Goal: Find specific page/section: Find specific page/section

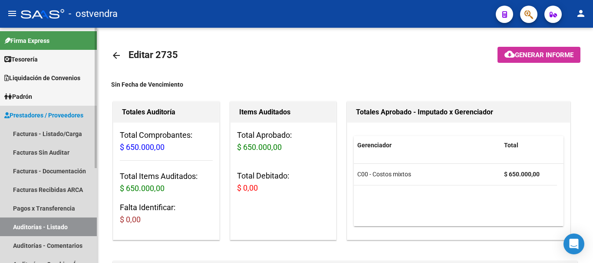
click at [49, 228] on link "Auditorías - Listado" at bounding box center [48, 227] width 97 height 19
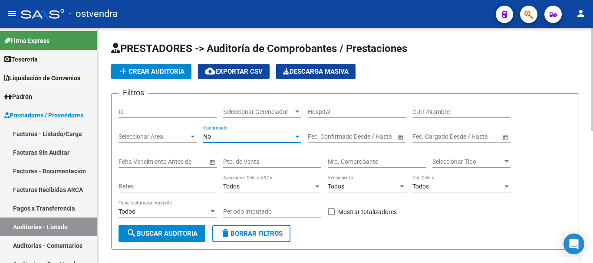
click at [232, 136] on div "No" at bounding box center [248, 136] width 90 height 7
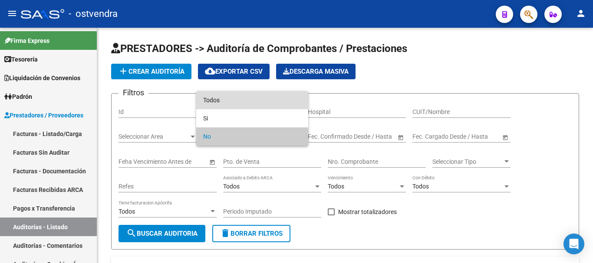
click at [206, 99] on span "Todos" at bounding box center [252, 100] width 98 height 18
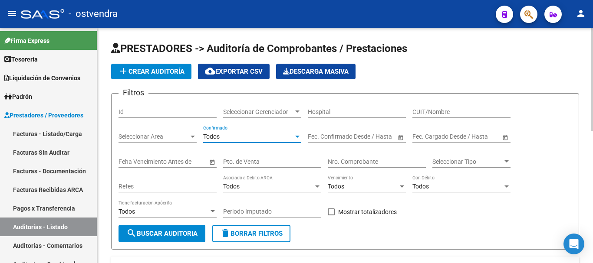
click at [374, 160] on input "Nro. Comprobante" at bounding box center [377, 161] width 98 height 7
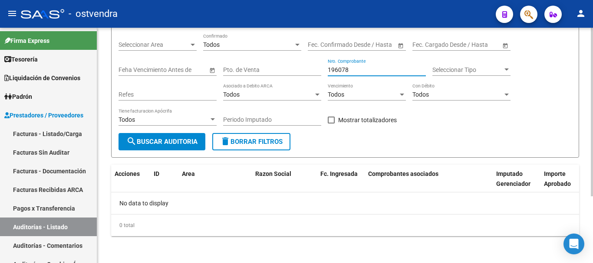
scroll to position [93, 0]
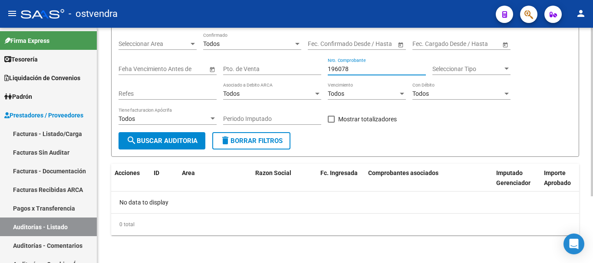
click at [188, 135] on button "search Buscar Auditoria" at bounding box center [161, 140] width 87 height 17
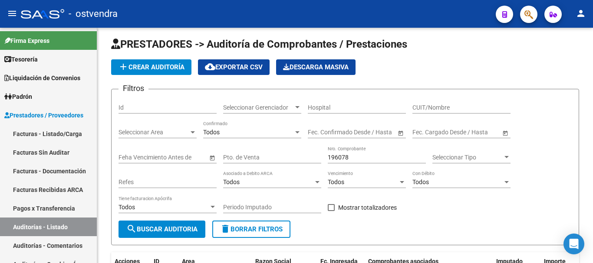
scroll to position [0, 0]
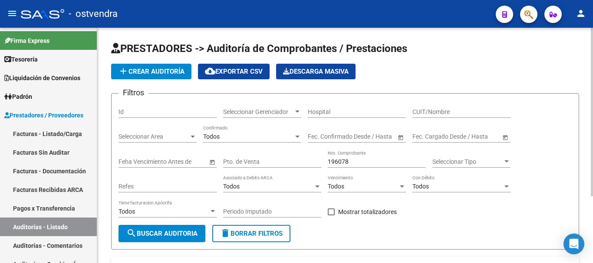
click at [352, 158] on div "196078 Nro. Comprobante" at bounding box center [377, 159] width 98 height 17
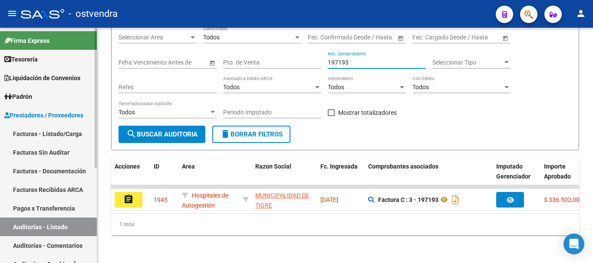
scroll to position [106, 0]
type input "197193"
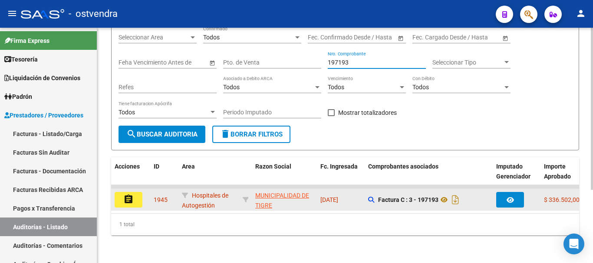
click at [133, 185] on datatable-scroller "assignment 1945 Hospitales de Autogestión MUNICIPALIDAD DE TIGRE - 30999284899 …" at bounding box center [345, 198] width 468 height 26
click at [137, 192] on button "assignment" at bounding box center [129, 200] width 28 height 16
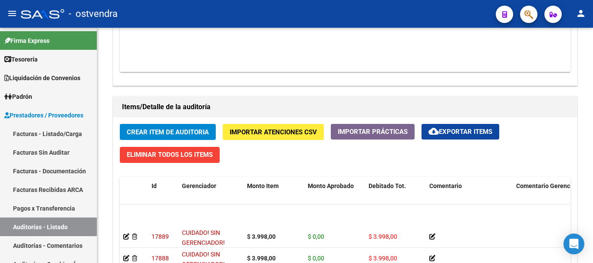
scroll to position [43, 0]
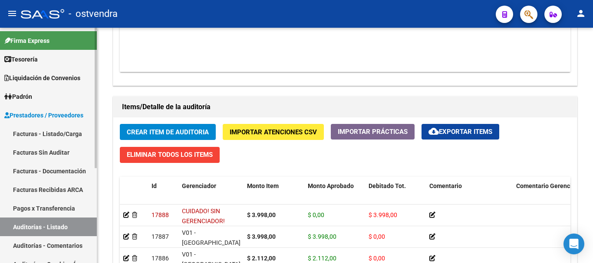
click at [34, 218] on link "Auditorías - Listado" at bounding box center [48, 227] width 97 height 19
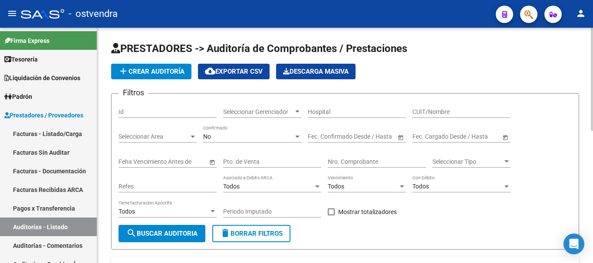
drag, startPoint x: 230, startPoint y: 124, endPoint x: 231, endPoint y: 135, distance: 10.9
click at [230, 124] on div "Seleccionar Gerenciador Seleccionar Gerenciador" at bounding box center [262, 113] width 78 height 25
click at [231, 135] on div "No" at bounding box center [248, 136] width 90 height 7
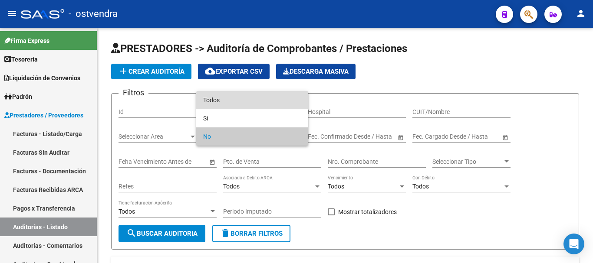
click at [235, 100] on span "Todos" at bounding box center [252, 100] width 98 height 18
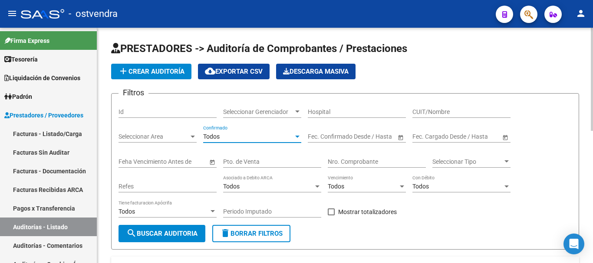
click at [343, 166] on div "Nro. Comprobante" at bounding box center [377, 159] width 98 height 17
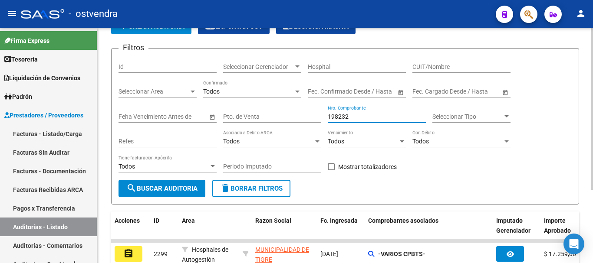
scroll to position [106, 0]
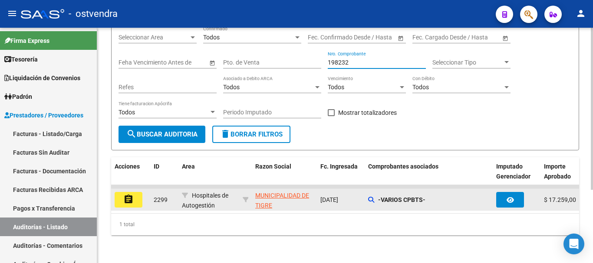
type input "198232"
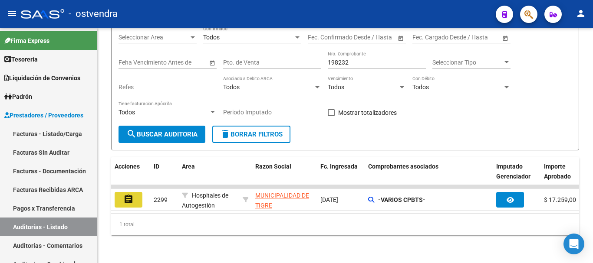
click at [126, 194] on mat-icon "assignment" at bounding box center [128, 199] width 10 height 10
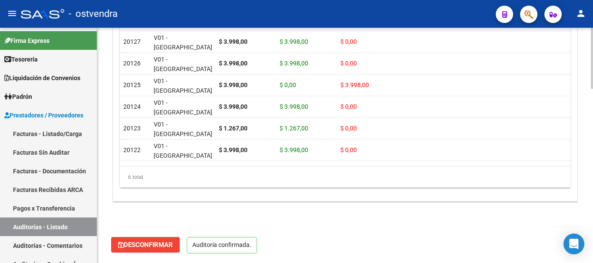
scroll to position [5, 0]
